Goal: Find specific page/section: Find specific page/section

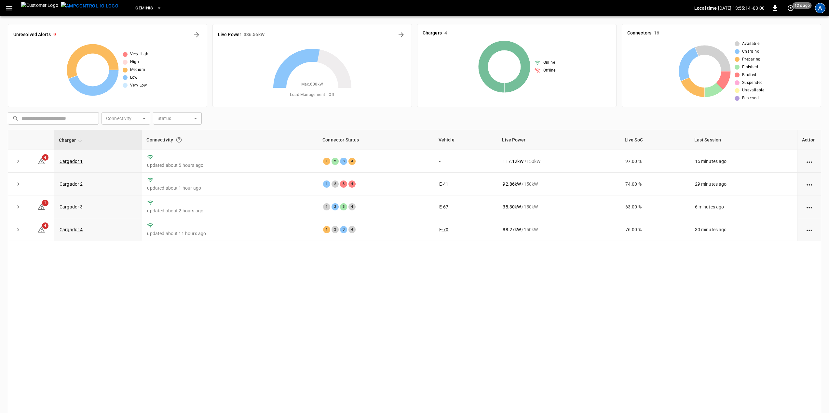
click at [820, 8] on div "A" at bounding box center [820, 8] width 10 height 10
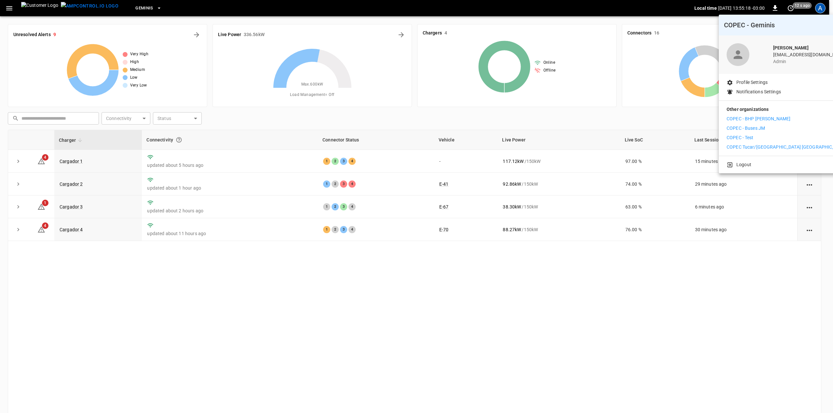
click at [773, 116] on li "COPEC - BHP [PERSON_NAME]" at bounding box center [786, 118] width 120 height 7
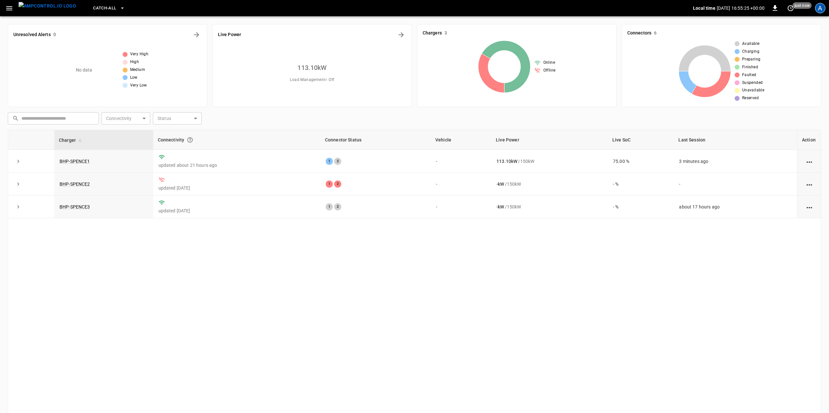
click at [822, 9] on div "A" at bounding box center [820, 8] width 10 height 10
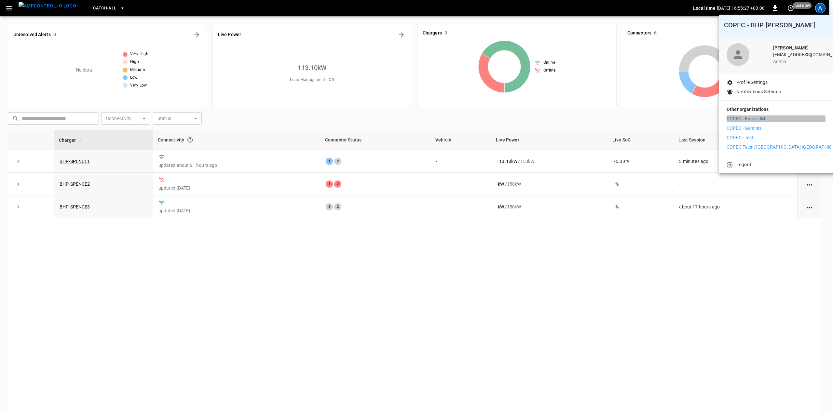
click at [775, 120] on li "COPEC - Buses JM" at bounding box center [786, 118] width 120 height 7
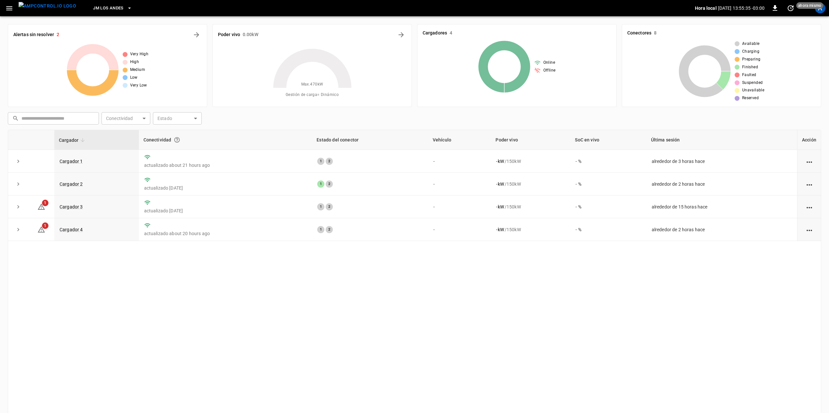
click at [454, 285] on div "Cargador Conectividad Estado del conector Vehículo Poder vivo SoC en vivo Últim…" at bounding box center [414, 274] width 813 height 289
